Goal: Find specific page/section: Find specific page/section

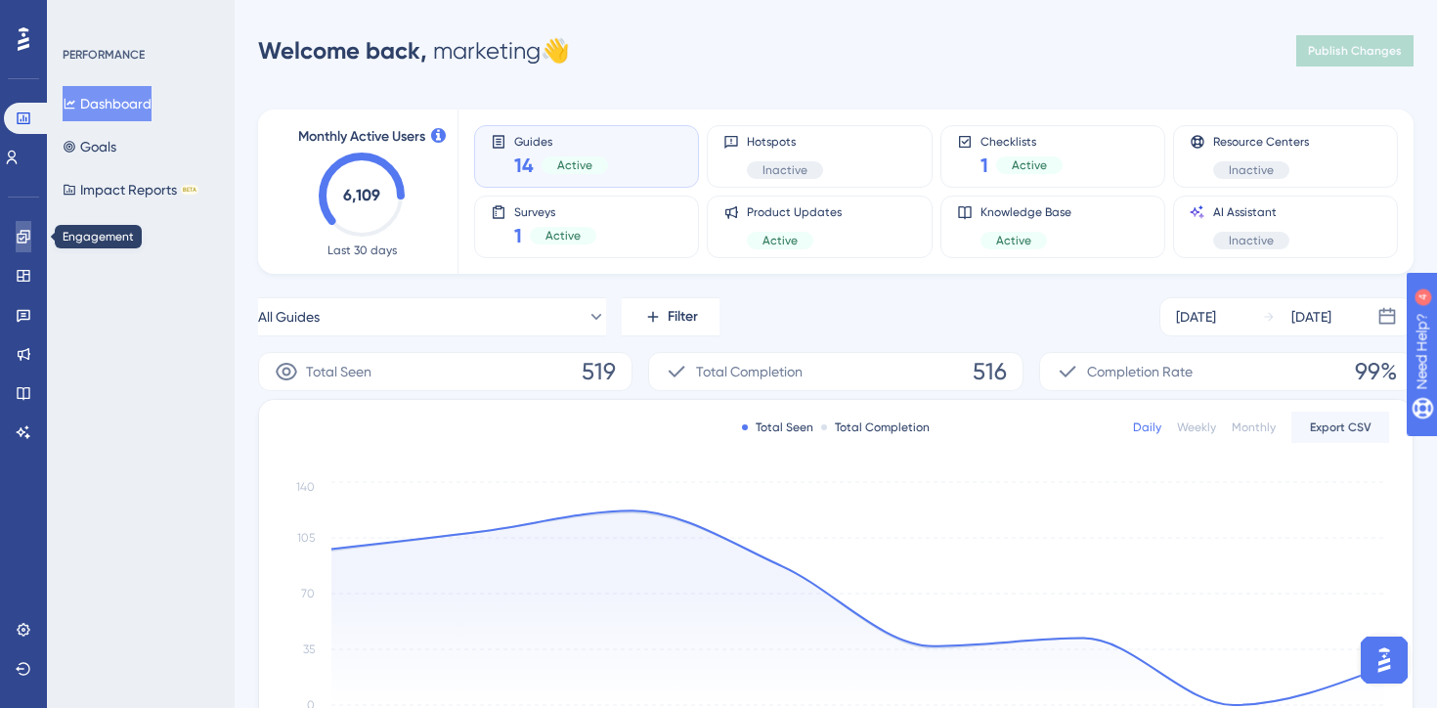
click at [17, 232] on icon at bounding box center [24, 237] width 16 height 16
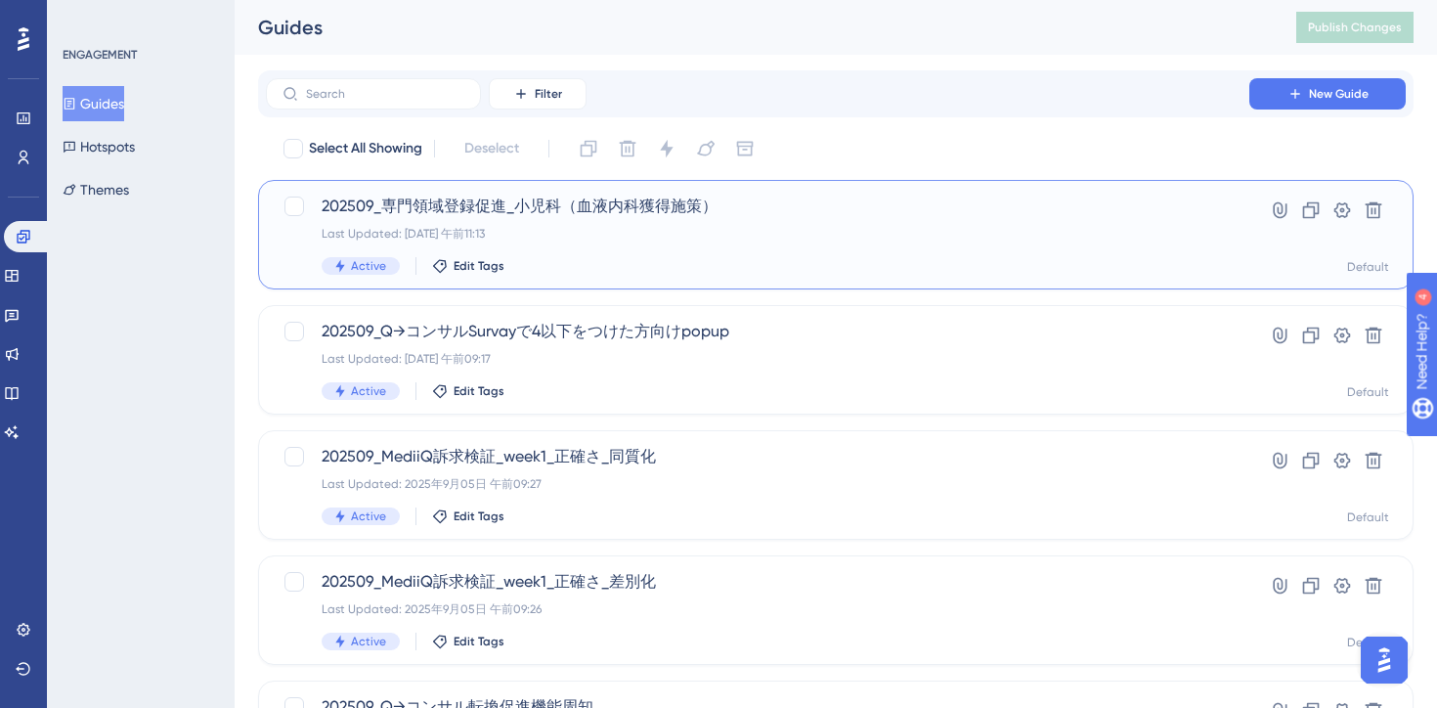
click at [741, 226] on div "Last Updated: [DATE] 午前11:13" at bounding box center [758, 234] width 872 height 16
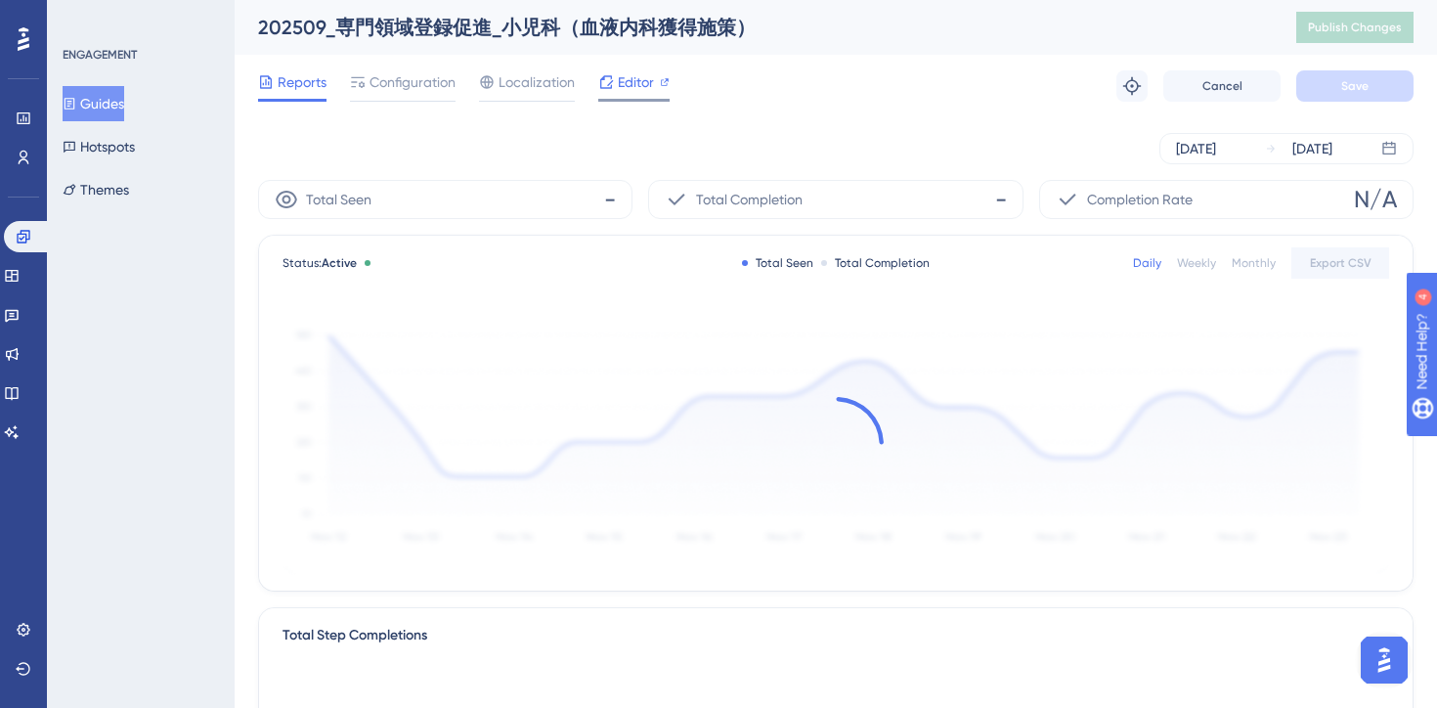
click at [624, 83] on span "Editor" at bounding box center [636, 81] width 36 height 23
